Goal: Task Accomplishment & Management: Manage account settings

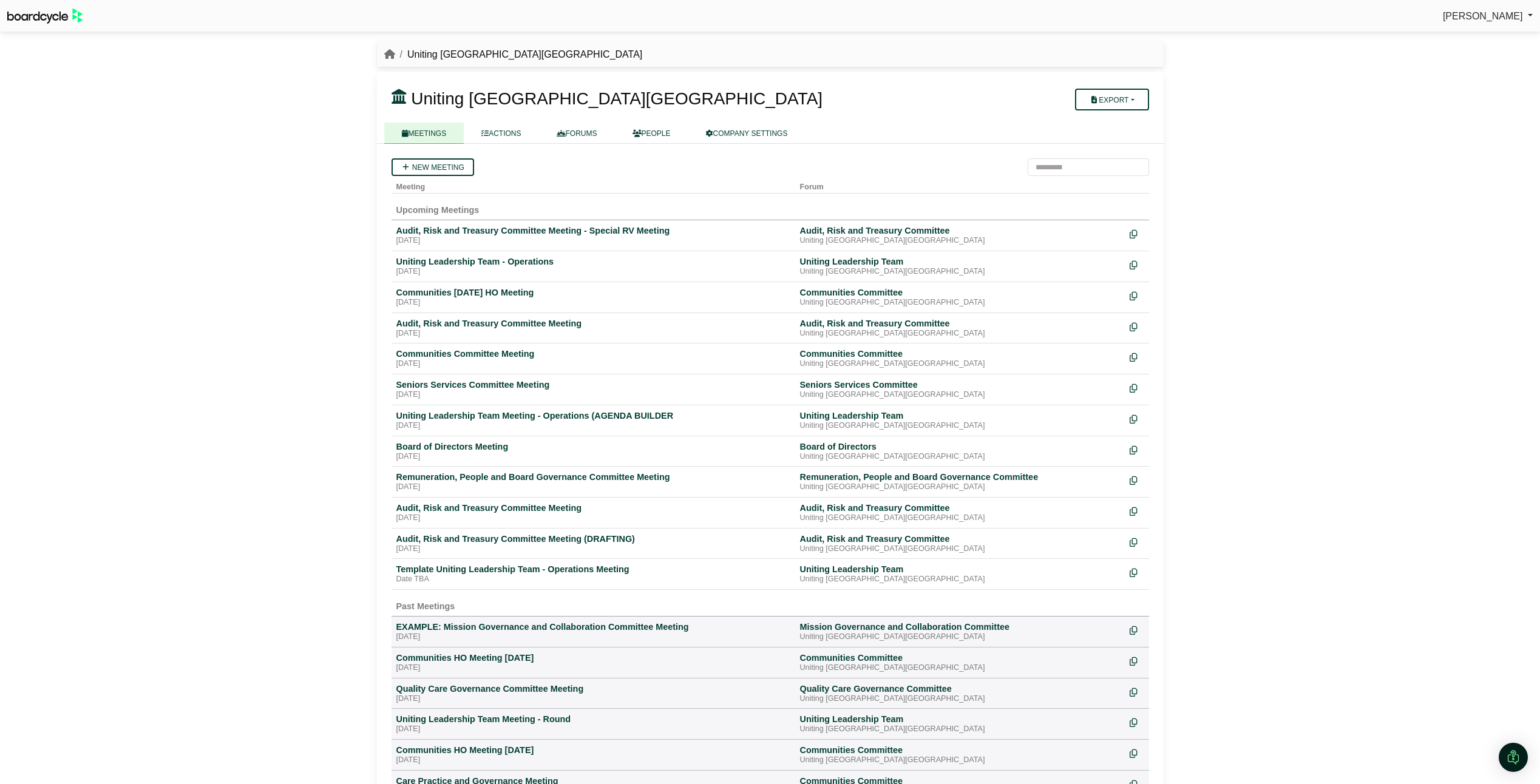
click at [452, 388] on div "Seniors Services Committee Meeting" at bounding box center [593, 384] width 394 height 11
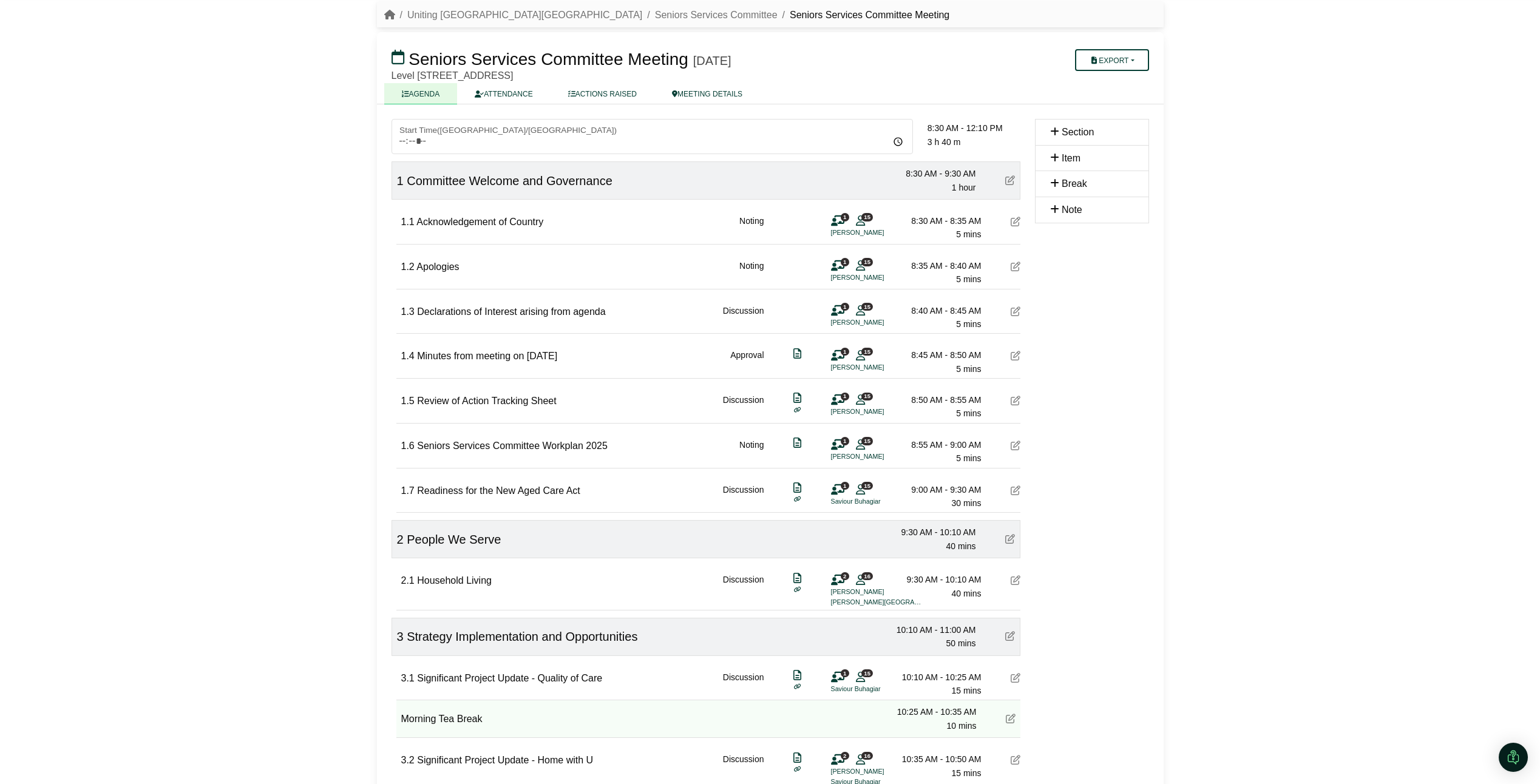
scroll to position [243, 0]
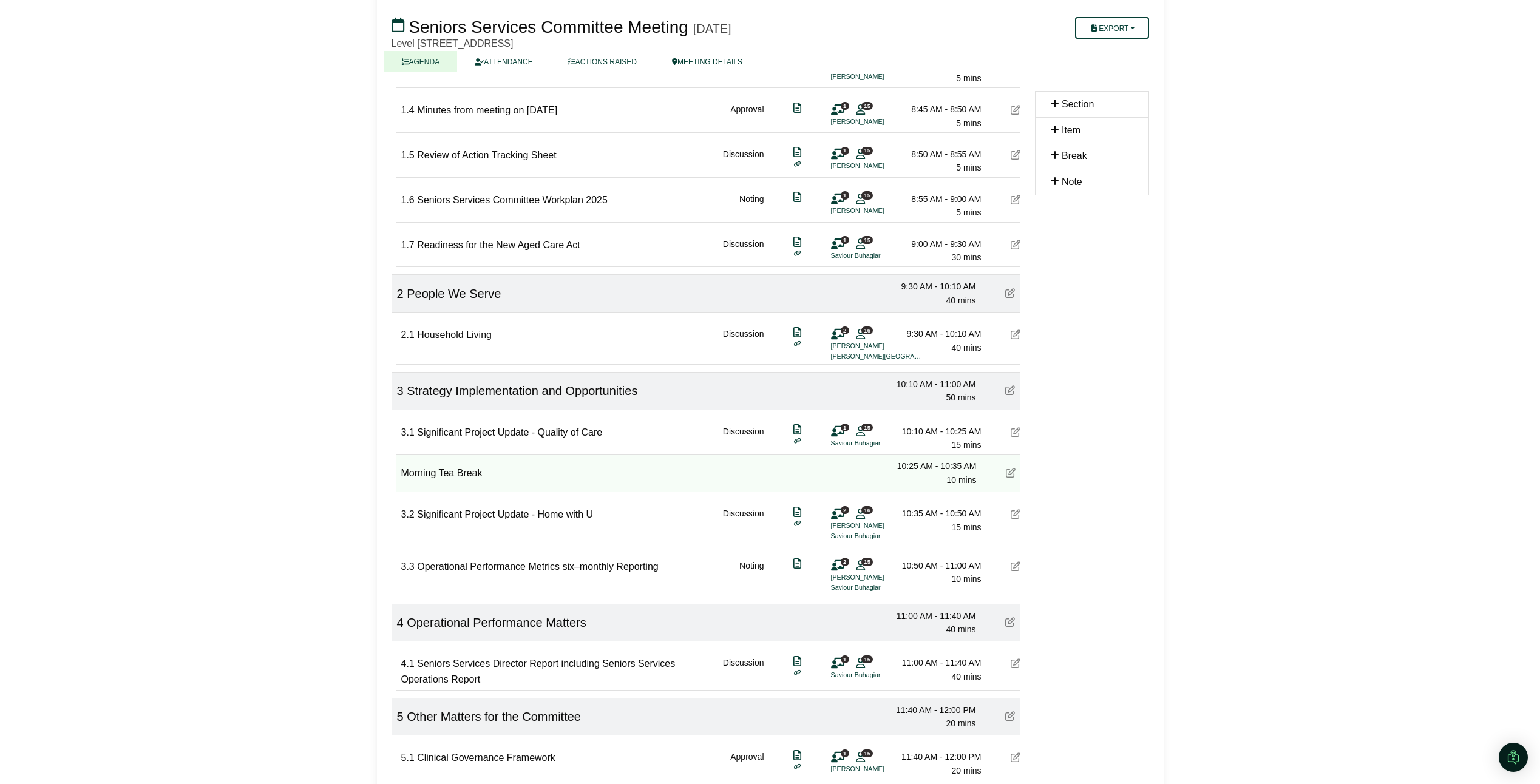
scroll to position [364, 0]
